Goal: Find specific page/section: Find specific page/section

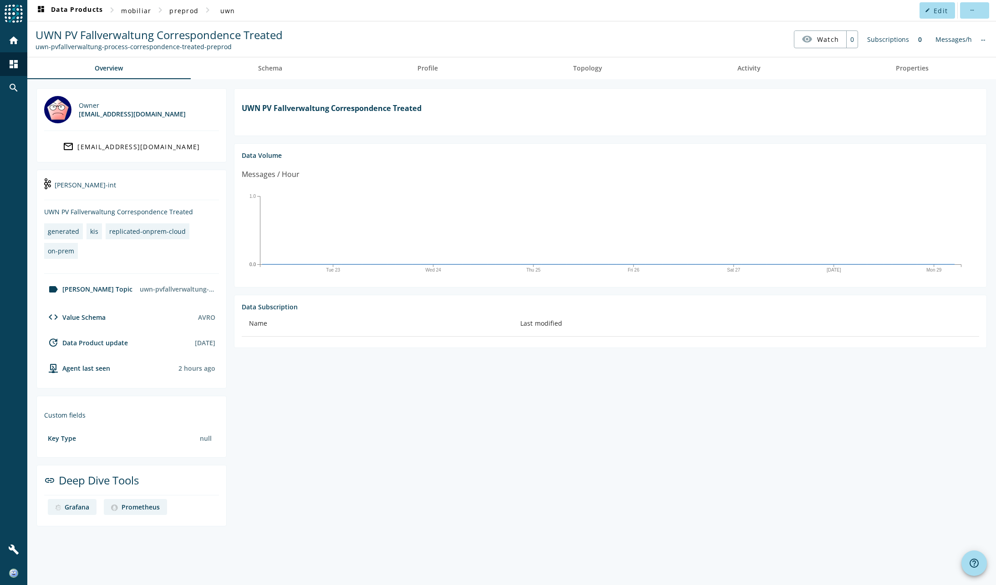
click at [859, 12] on nav "dashboard Data Products chevron_right mobiliar chevron_right preprod chevron_ri…" at bounding box center [511, 10] width 968 height 21
click at [229, 9] on span "uwn" at bounding box center [227, 10] width 15 height 9
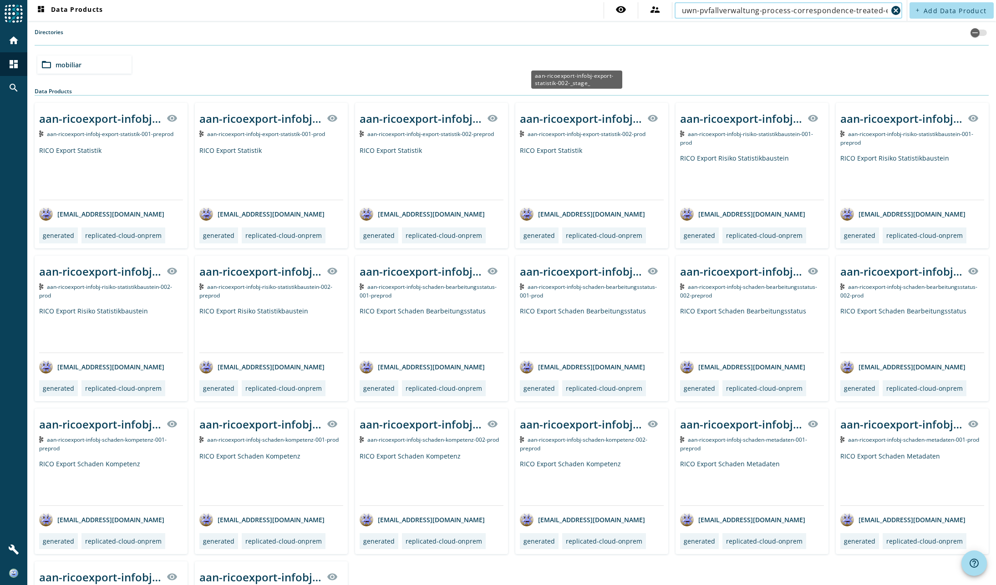
scroll to position [0, 15]
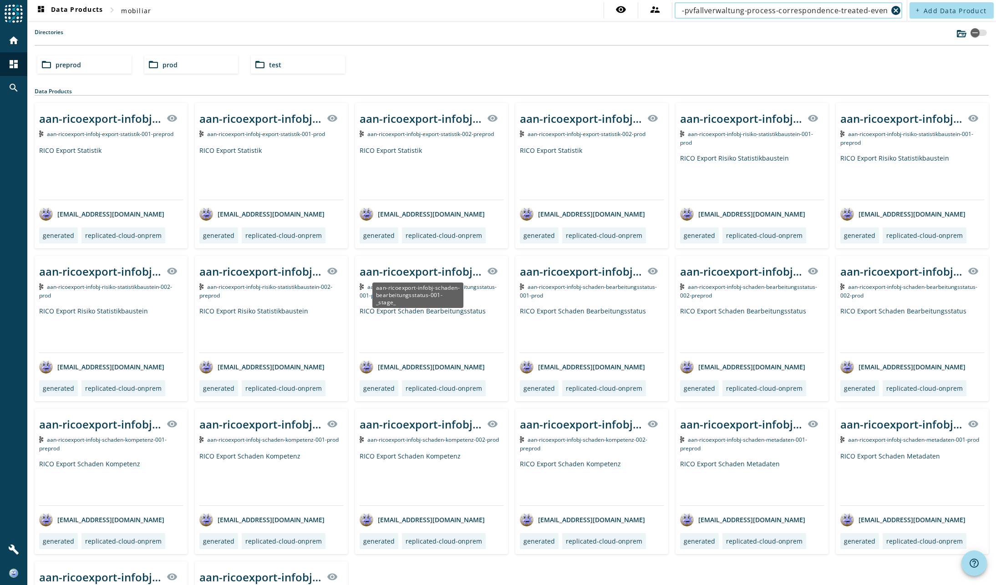
type input "uwn-pvfallverwaltung-process-correspondence-treated-event"
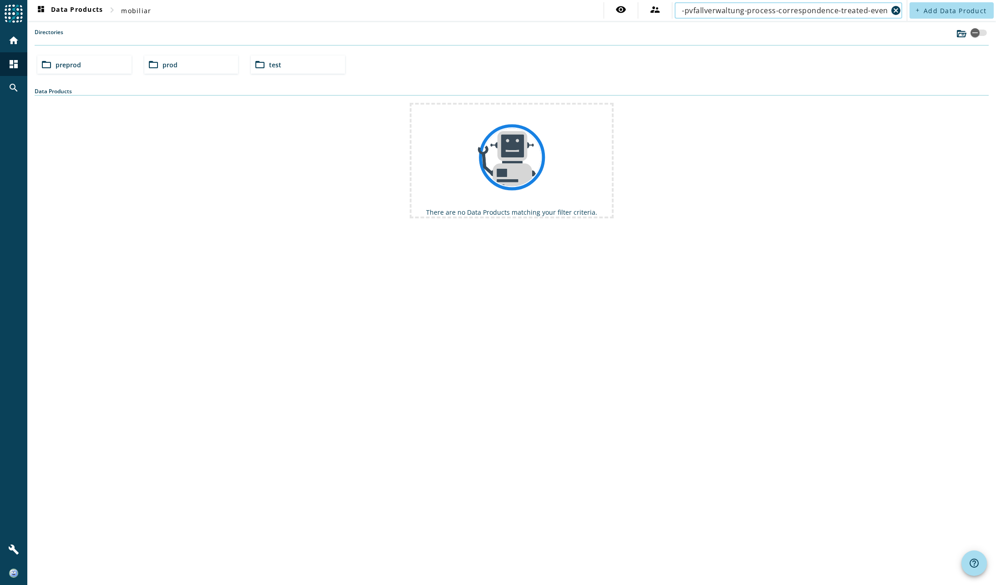
click at [741, 10] on input "uwn-pvfallverwaltung-process-correspondence-treated-event" at bounding box center [785, 10] width 206 height 11
drag, startPoint x: 826, startPoint y: 10, endPoint x: 615, endPoint y: 9, distance: 211.1
click at [610, 9] on div "visibility supervisor_account uwn-pvfallverwaltung-process-correspondence-treat…" at bounding box center [753, 10] width 301 height 16
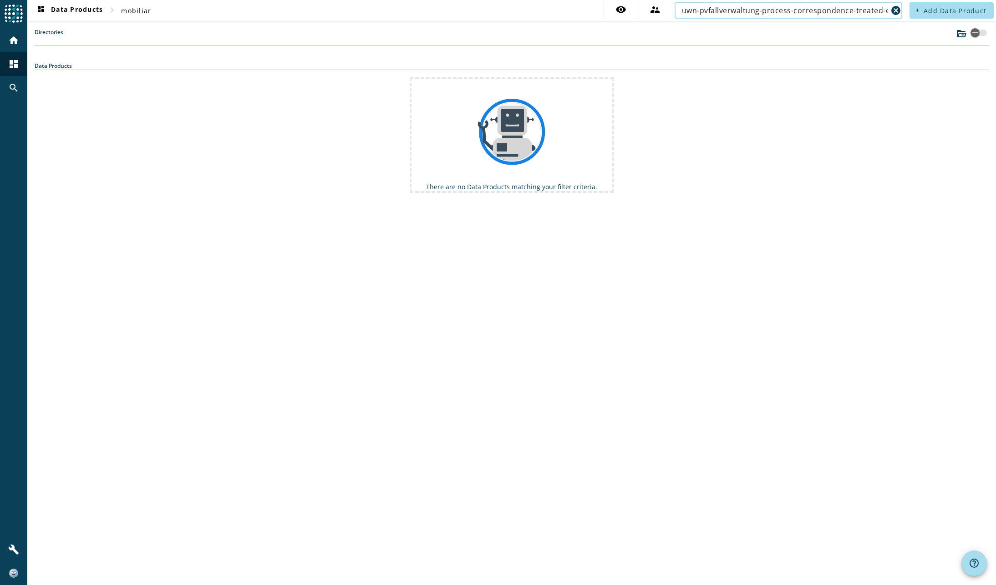
click at [835, 7] on input "uwn-pvfallverwaltung-process-correspondence-treated-event" at bounding box center [785, 10] width 206 height 11
